Goal: Entertainment & Leisure: Consume media (video, audio)

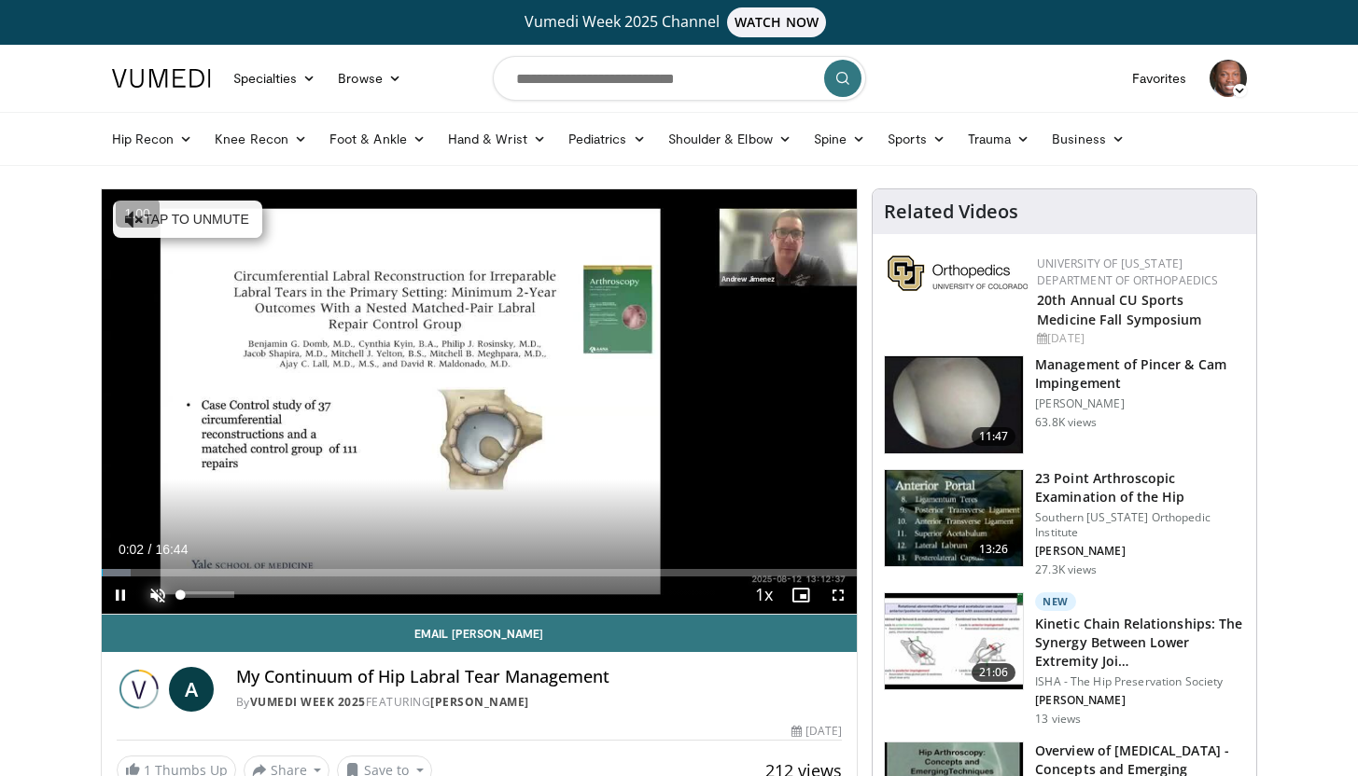
click at [161, 585] on span "Video Player" at bounding box center [157, 595] width 37 height 37
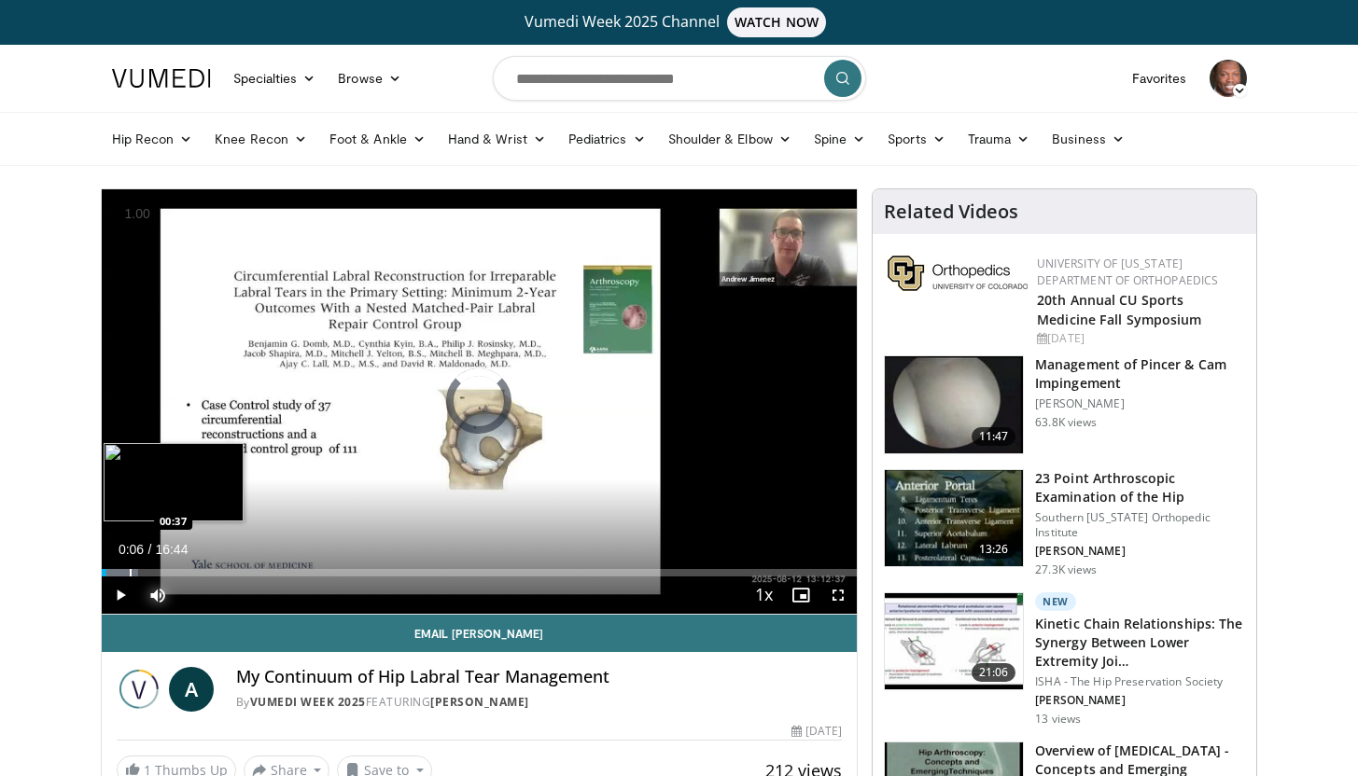
click at [130, 570] on div "Progress Bar" at bounding box center [131, 572] width 2 height 7
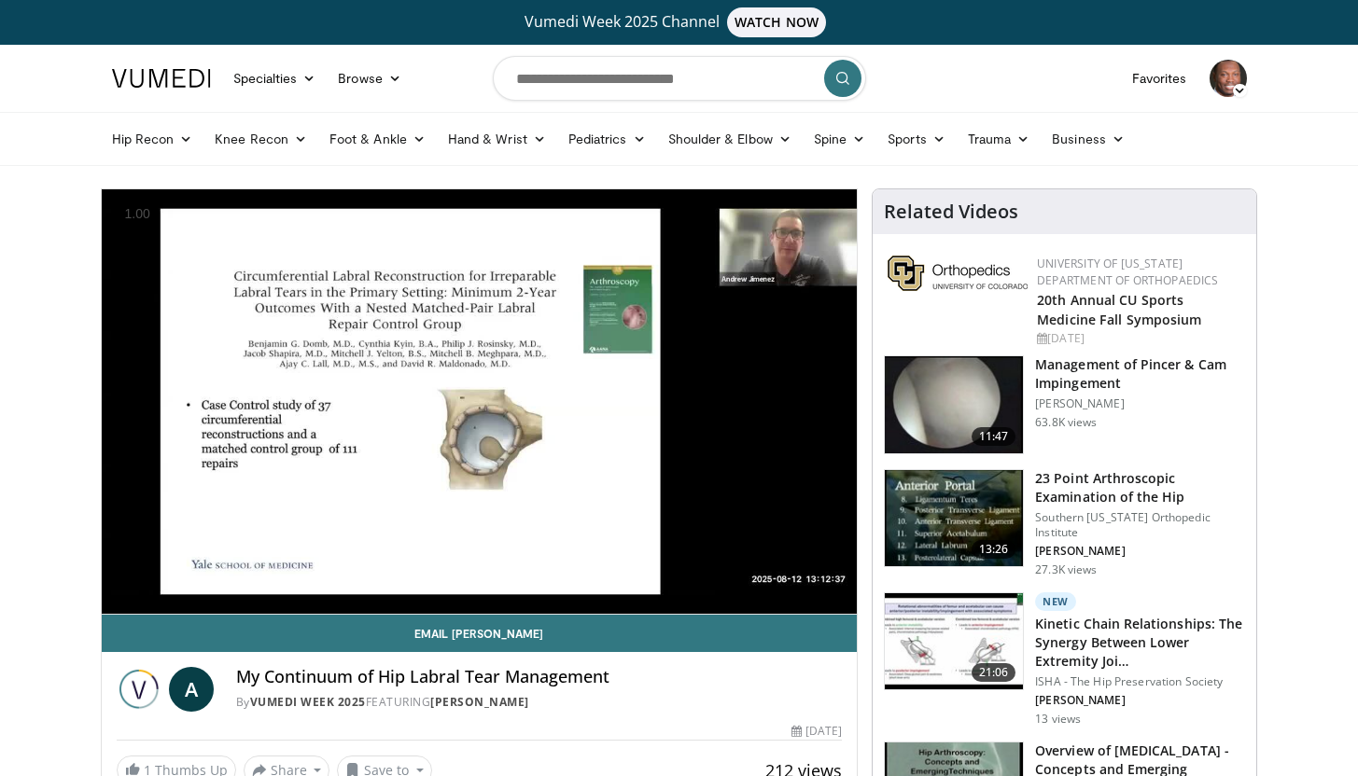
click at [146, 570] on video-js "**********" at bounding box center [480, 401] width 756 height 425
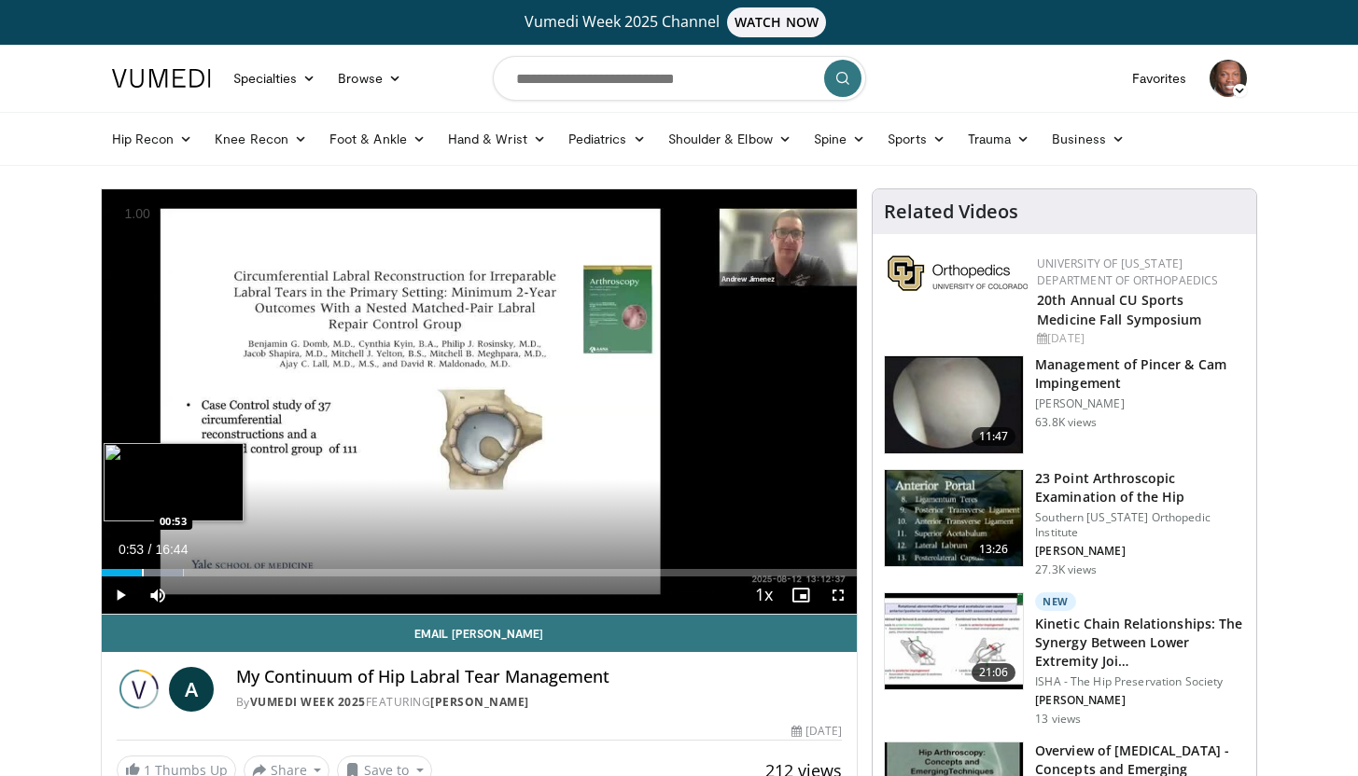
click at [142, 572] on div "Progress Bar" at bounding box center [143, 572] width 2 height 7
click at [181, 569] on div "Progress Bar" at bounding box center [182, 572] width 2 height 7
click at [201, 569] on div "Progress Bar" at bounding box center [202, 572] width 2 height 7
click at [230, 565] on div "Loaded : 19.76% 02:52 02:52" at bounding box center [480, 568] width 756 height 18
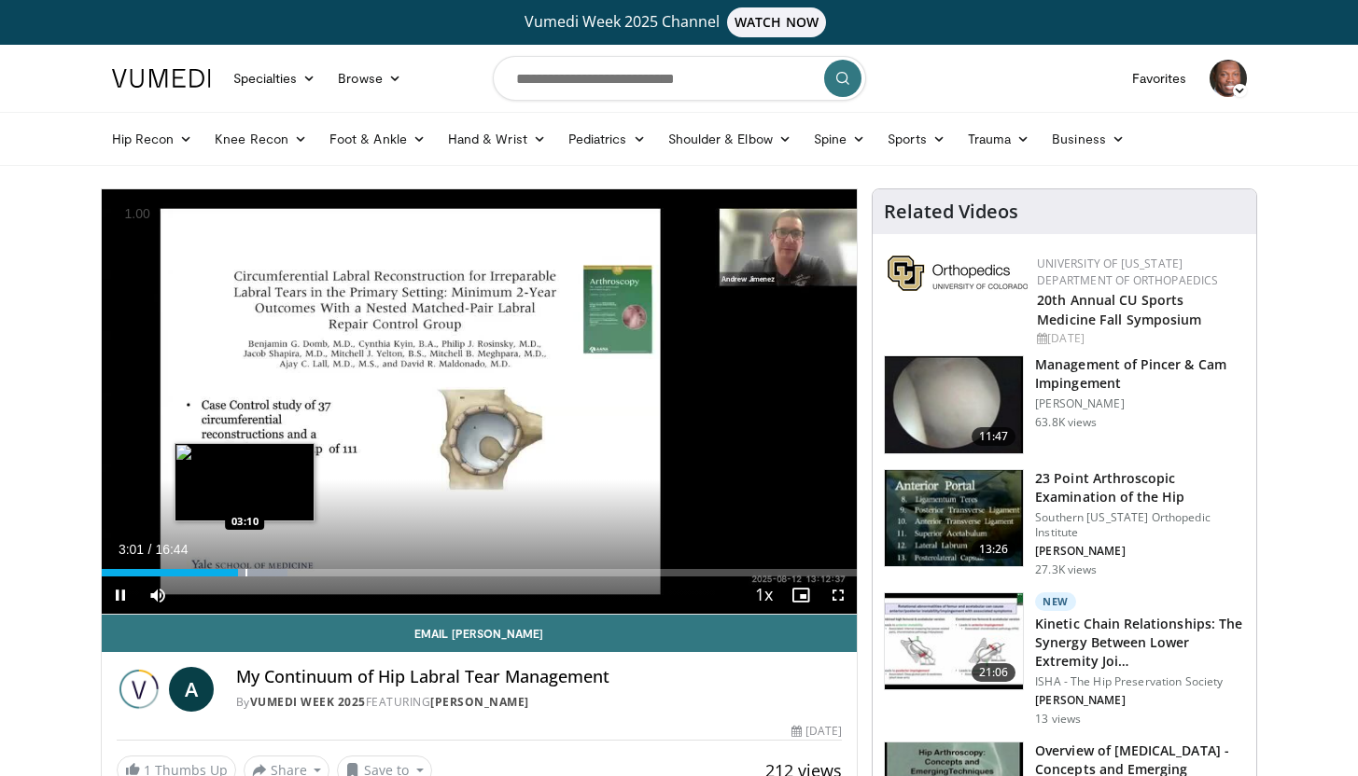
click at [245, 571] on div "Progress Bar" at bounding box center [246, 572] width 2 height 7
click at [266, 573] on div "Progress Bar" at bounding box center [267, 572] width 2 height 7
click at [271, 573] on video-js "**********" at bounding box center [480, 401] width 756 height 425
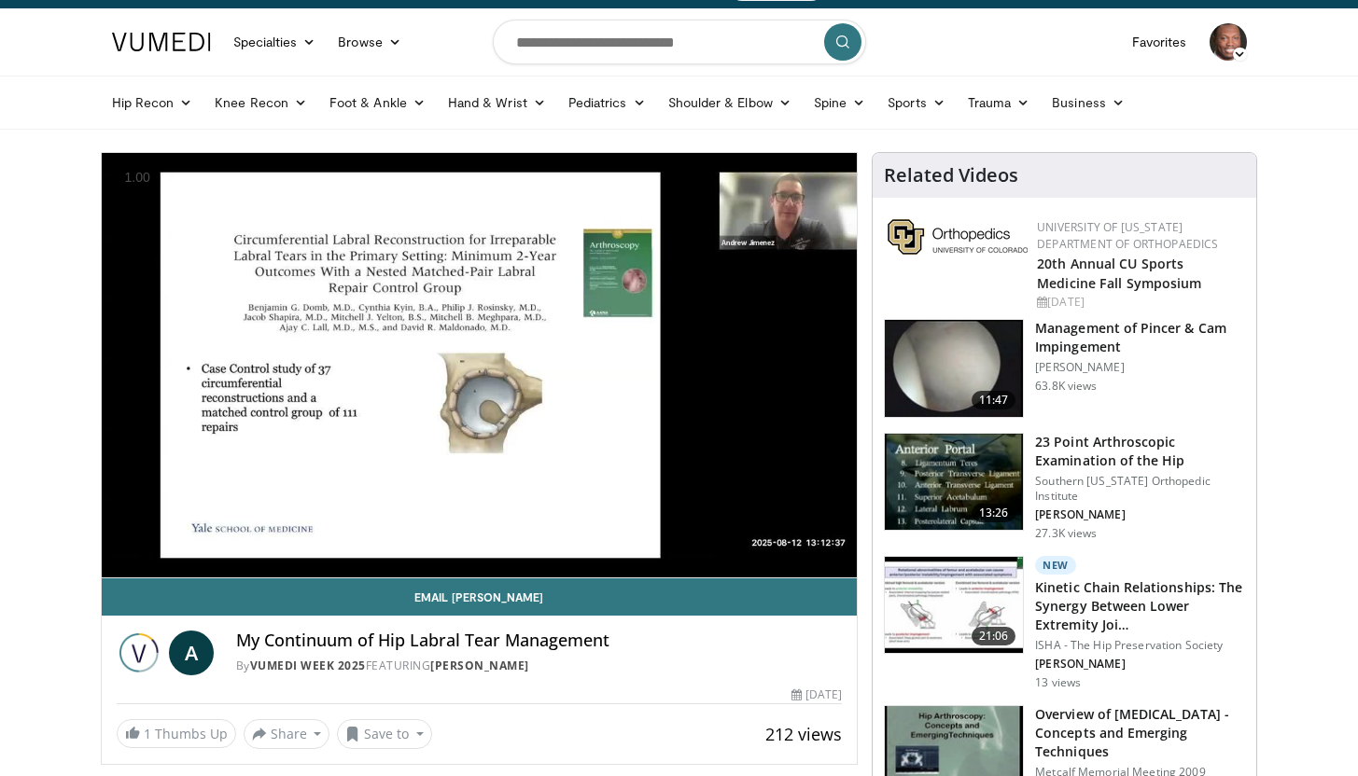
scroll to position [45, 0]
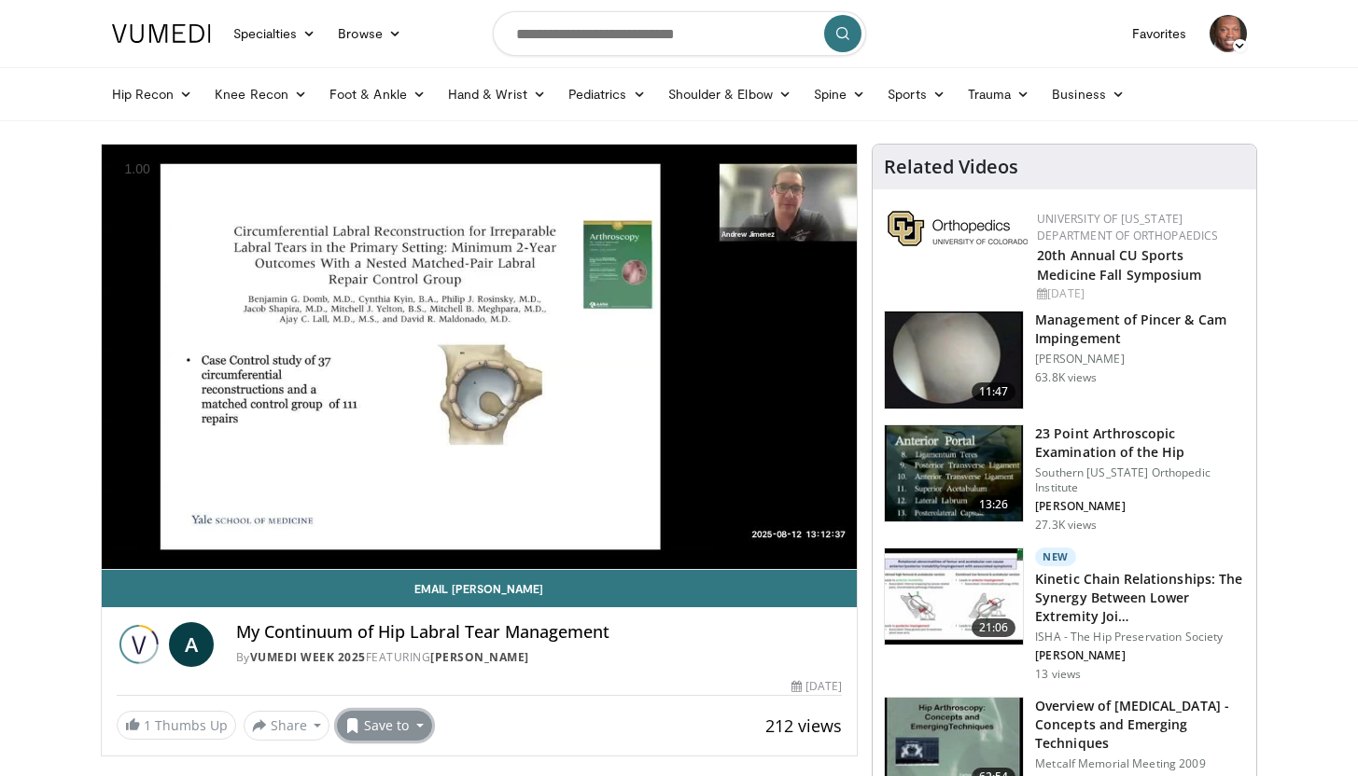
click at [361, 718] on button "Save to" at bounding box center [384, 726] width 95 height 30
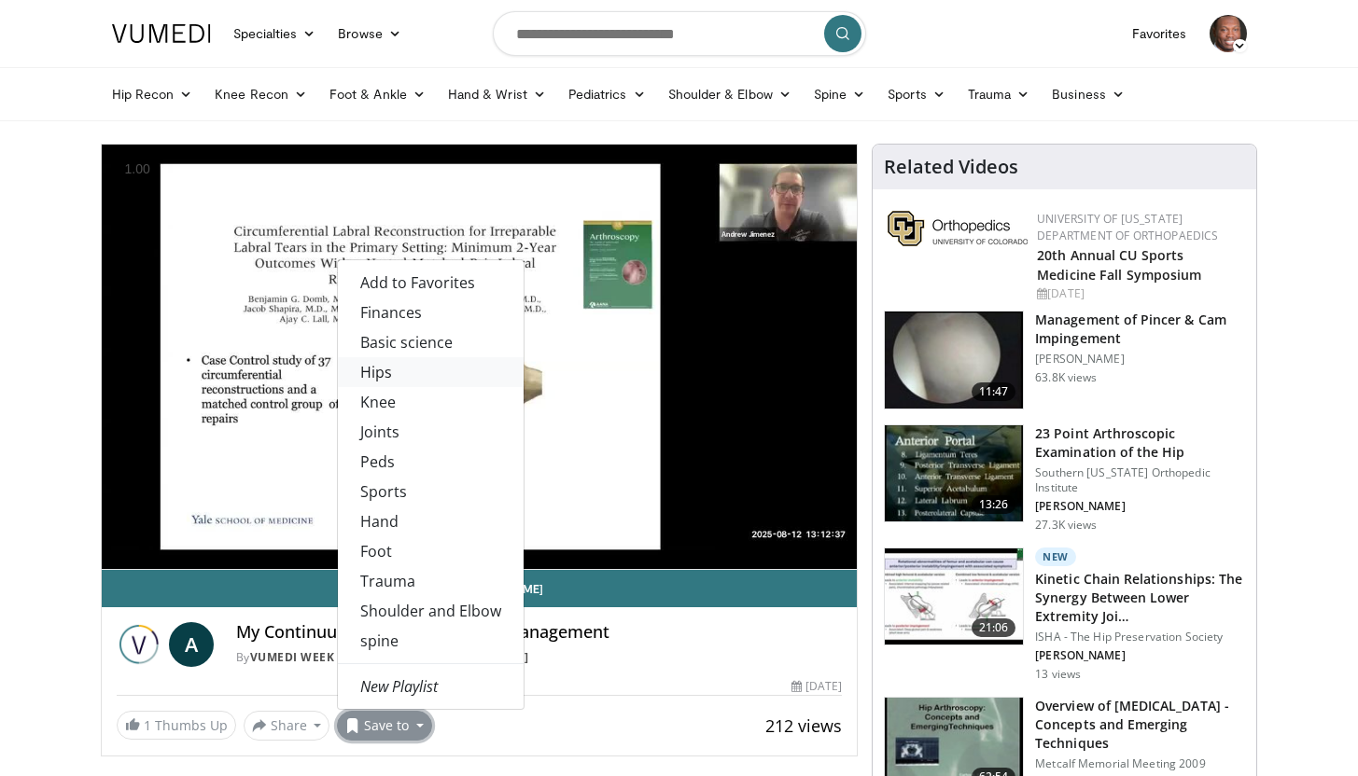
click at [421, 377] on link "Hips" at bounding box center [431, 372] width 186 height 30
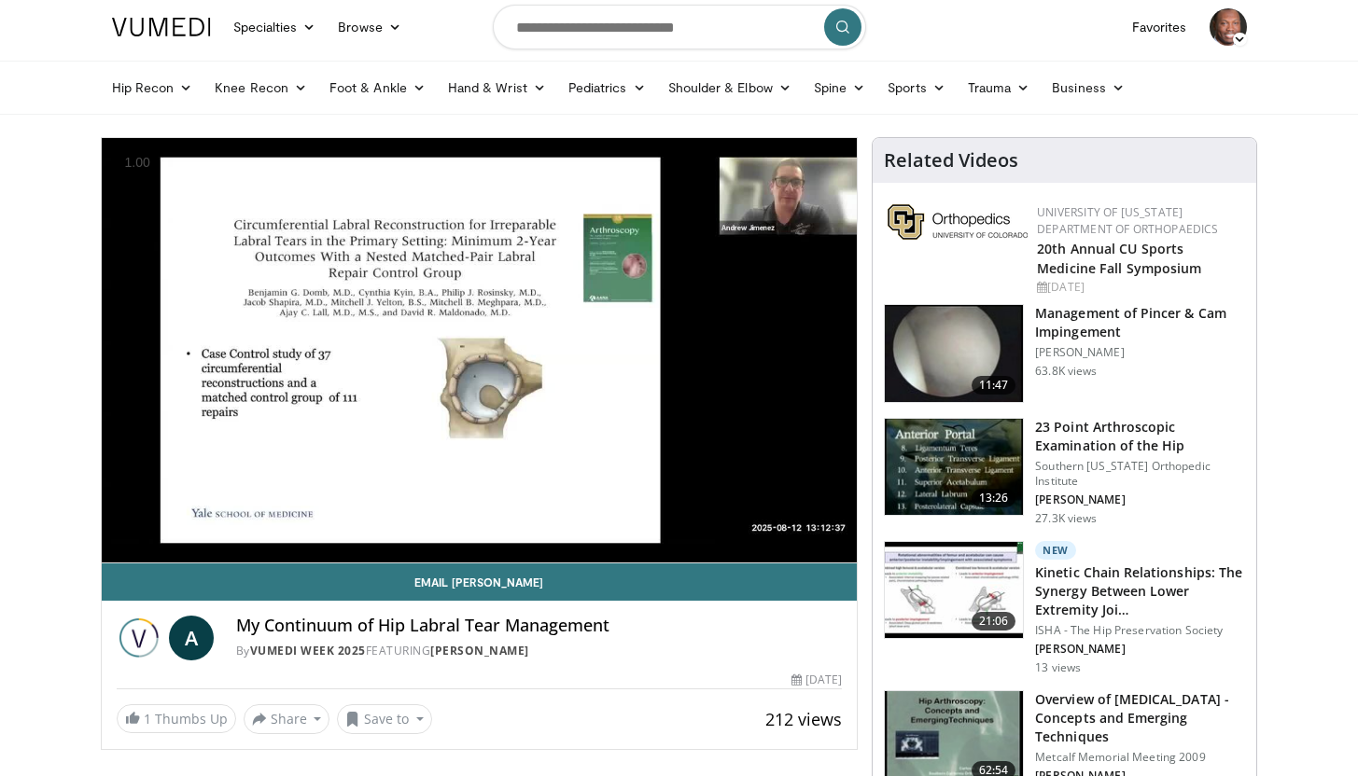
scroll to position [52, 0]
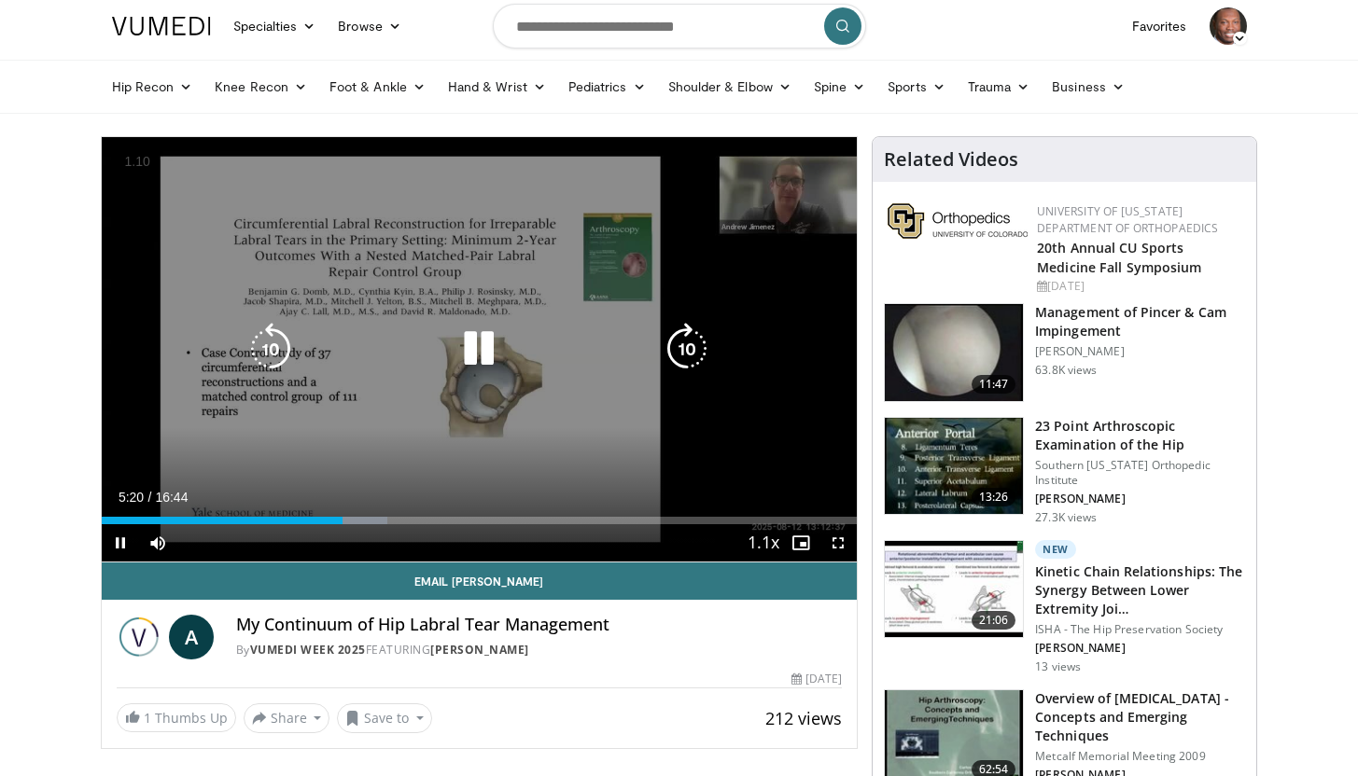
click at [488, 353] on icon "Video Player" at bounding box center [479, 349] width 52 height 52
